Goal: Task Accomplishment & Management: Use online tool/utility

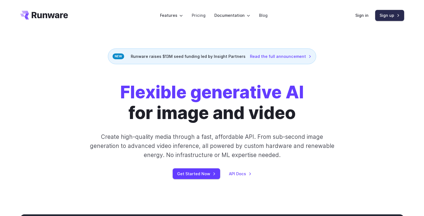
click at [390, 16] on link "Sign up" at bounding box center [389, 15] width 29 height 11
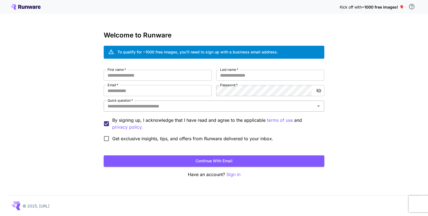
click at [198, 107] on input "Quick question   *" at bounding box center [209, 106] width 208 height 8
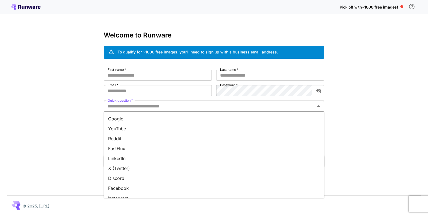
drag, startPoint x: 128, startPoint y: 149, endPoint x: 132, endPoint y: 149, distance: 3.6
click at [128, 149] on li "FastFlux" at bounding box center [214, 149] width 220 height 10
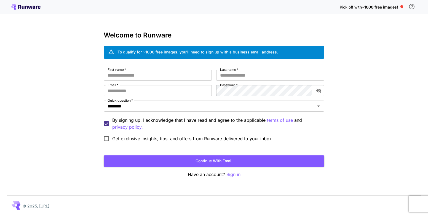
click at [158, 84] on div "First name   * First name   * Last name   * Last name   * Email   * Email   * P…" at bounding box center [214, 107] width 220 height 75
click at [155, 87] on input "Email   *" at bounding box center [158, 90] width 108 height 11
type input "**********"
click at [170, 77] on input "First name   *" at bounding box center [158, 75] width 108 height 11
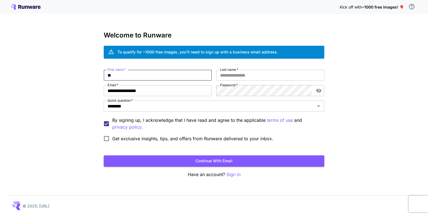
type input "*"
type input "***"
click at [248, 75] on input "Last name   *" at bounding box center [270, 75] width 108 height 11
type input "***"
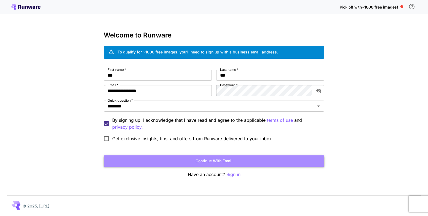
click at [157, 161] on button "Continue with email" at bounding box center [214, 160] width 220 height 11
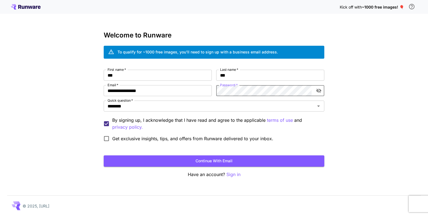
click at [230, 160] on button "Continue with email" at bounding box center [214, 160] width 220 height 11
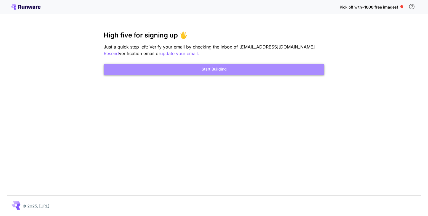
click at [228, 71] on button "Start Building" at bounding box center [214, 69] width 220 height 11
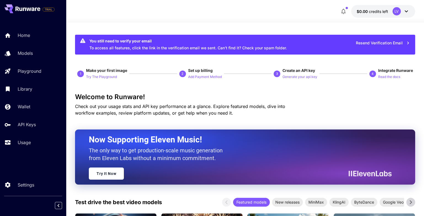
click at [191, 11] on div "$0.00 credits left LV" at bounding box center [244, 11] width 339 height 13
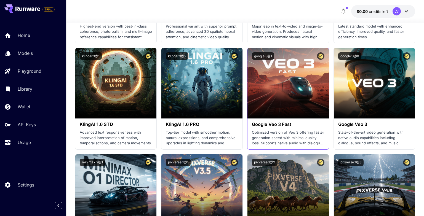
scroll to position [386, 0]
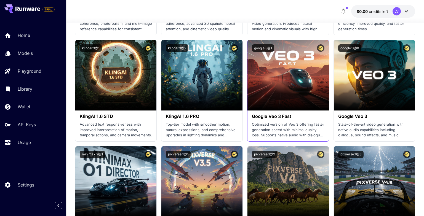
click at [274, 118] on h3 "Google Veo 3 Fast" at bounding box center [288, 116] width 72 height 5
click at [274, 131] on p "Optimized version of Veo 3 offering faster generation speed with minimal qualit…" at bounding box center [288, 130] width 72 height 16
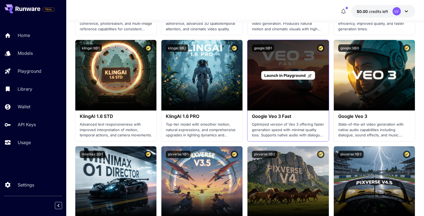
click at [280, 85] on div "Launch in Playground" at bounding box center [287, 75] width 81 height 71
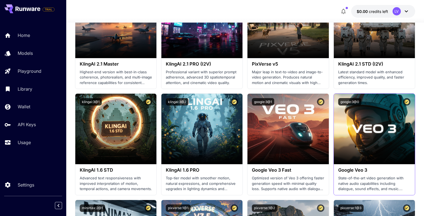
scroll to position [331, 0]
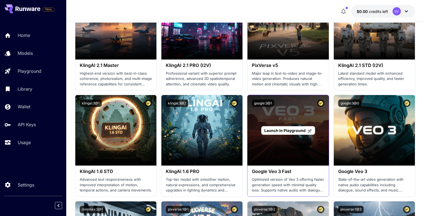
click at [295, 131] on span "Launch in Playground" at bounding box center [284, 130] width 41 height 5
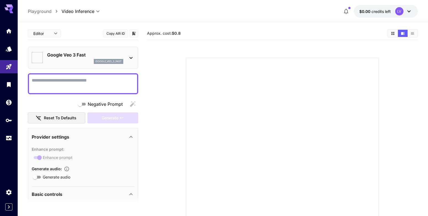
type input "*"
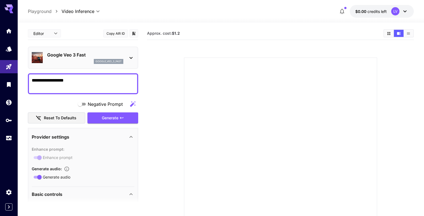
type textarea "**********"
click at [108, 120] on div "Generate" at bounding box center [112, 117] width 51 height 11
